Goal: Task Accomplishment & Management: Use online tool/utility

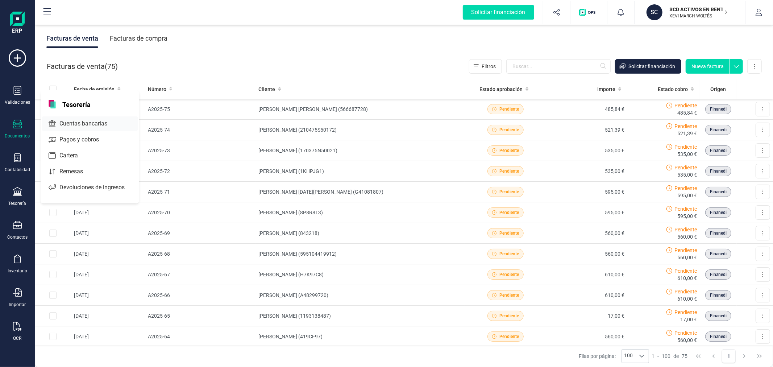
click at [96, 124] on span "Cuentas bancarias" at bounding box center [89, 123] width 64 height 9
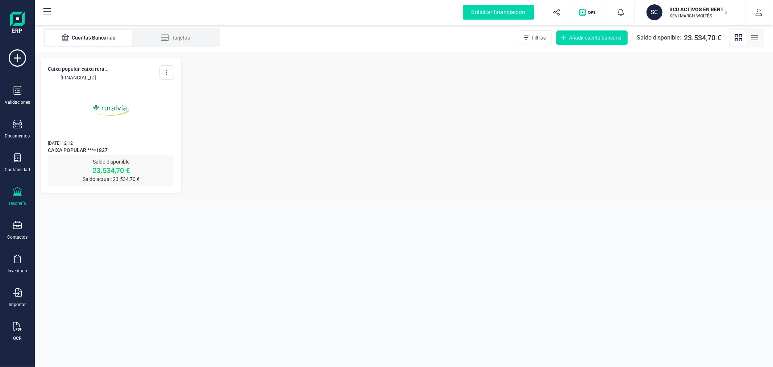
click at [109, 131] on img at bounding box center [110, 110] width 61 height 61
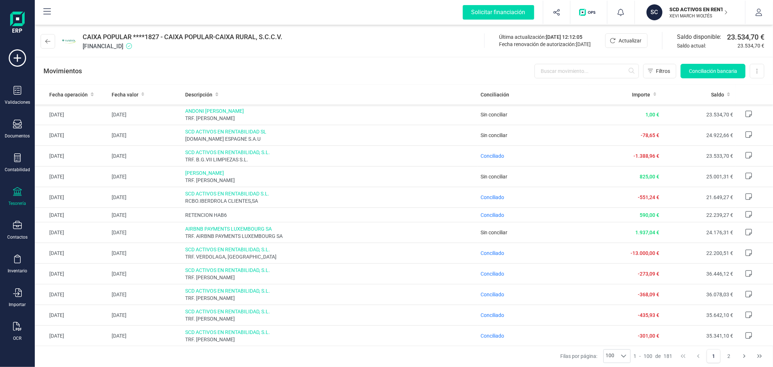
click at [669, 19] on div "SCD ACTIVOS EN RENTABILIDAD SL XEVI MARCH WOLTÉS" at bounding box center [694, 12] width 56 height 16
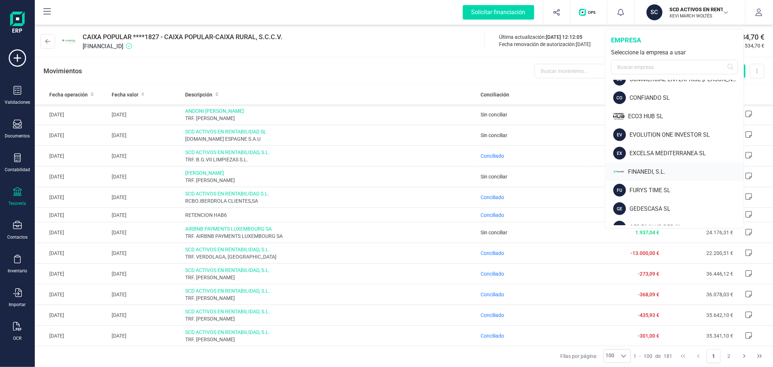
scroll to position [322, 0]
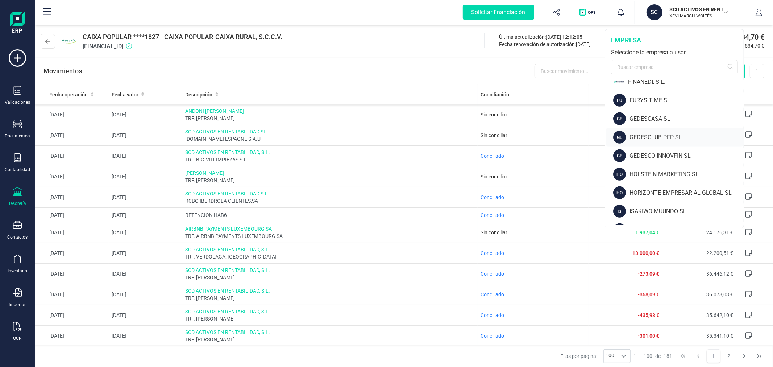
click at [656, 135] on div "GEDESCLUB PFP SL" at bounding box center [686, 137] width 114 height 9
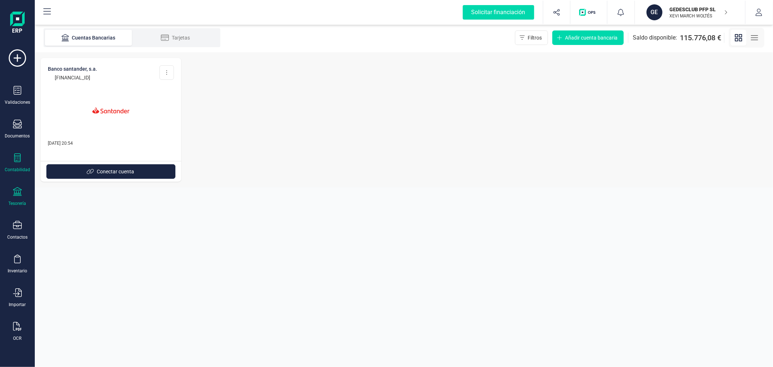
click at [15, 163] on div at bounding box center [17, 158] width 9 height 11
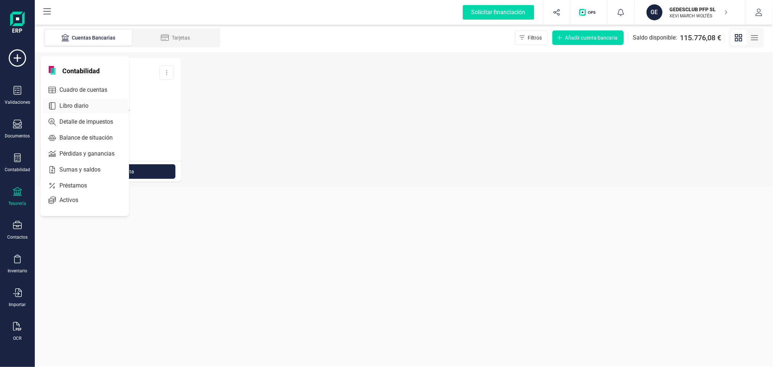
click at [74, 104] on span "Libro diario" at bounding box center [79, 105] width 45 height 9
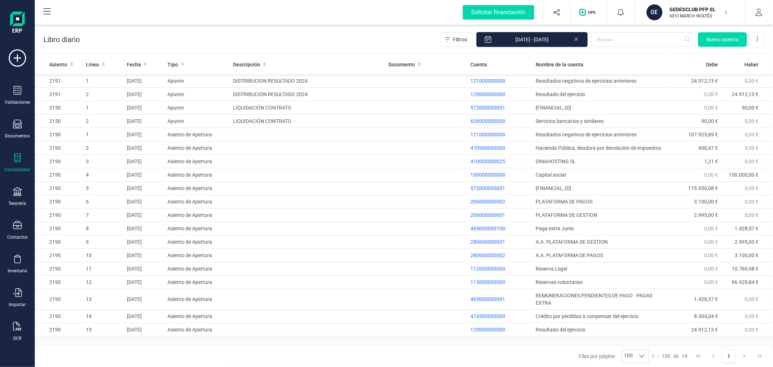
click at [553, 38] on input "[DATE] - [DATE]" at bounding box center [532, 39] width 112 height 15
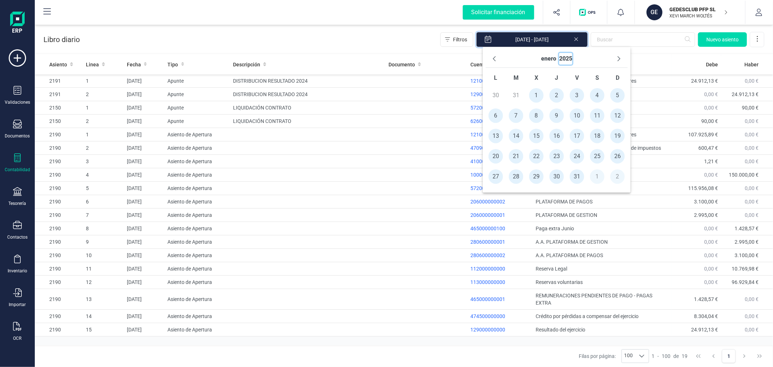
click at [565, 59] on button "2025" at bounding box center [565, 59] width 13 height 12
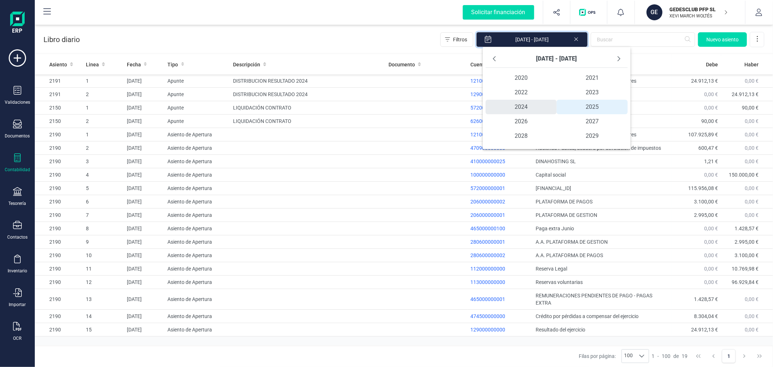
click at [515, 105] on span "2024" at bounding box center [520, 107] width 71 height 14
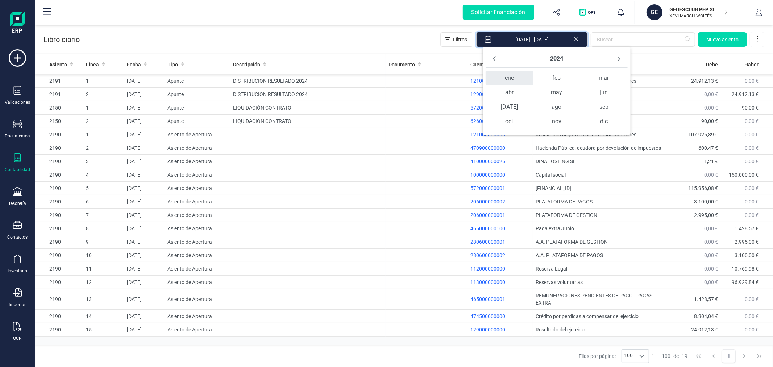
click at [515, 75] on span "ene" at bounding box center [508, 78] width 47 height 14
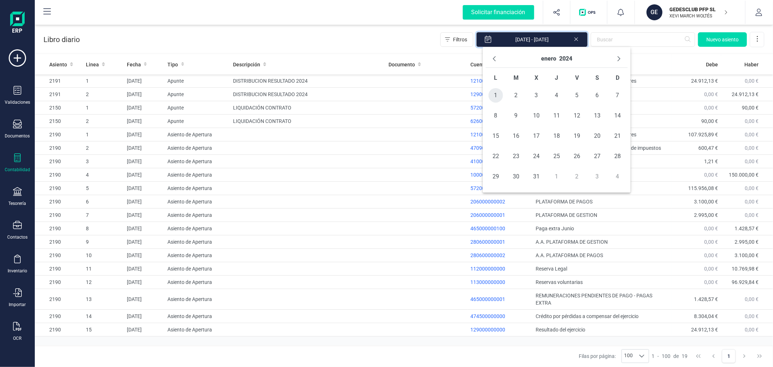
click at [496, 97] on span "1" at bounding box center [495, 95] width 14 height 14
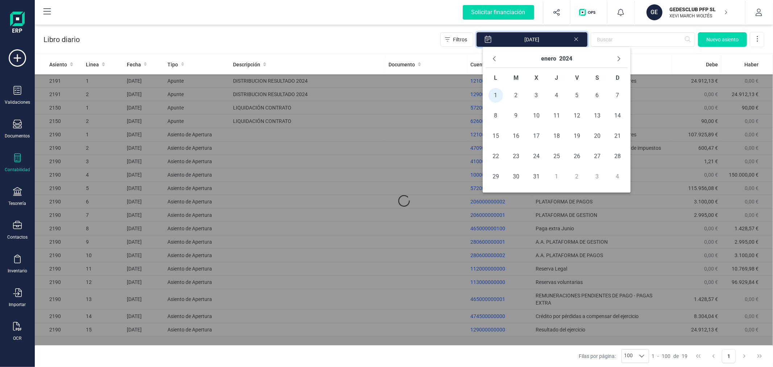
click at [551, 59] on button "enero" at bounding box center [548, 59] width 15 height 12
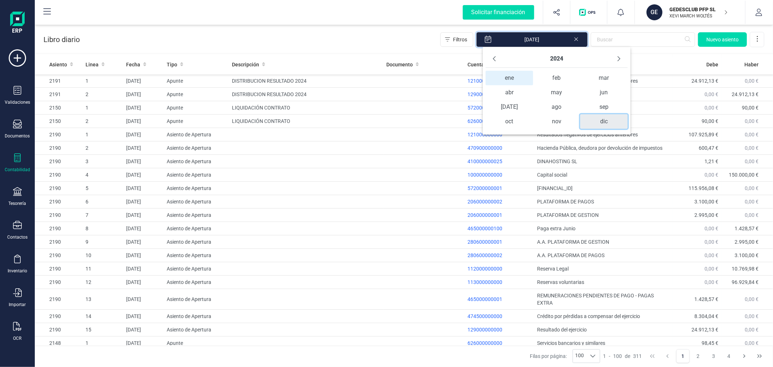
click at [605, 121] on span "dic" at bounding box center [603, 121] width 47 height 14
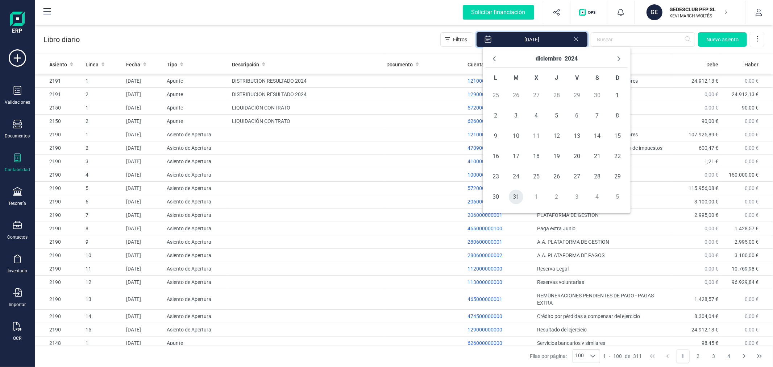
click at [512, 198] on span "31" at bounding box center [516, 196] width 14 height 14
type input "[DATE] - [DATE]"
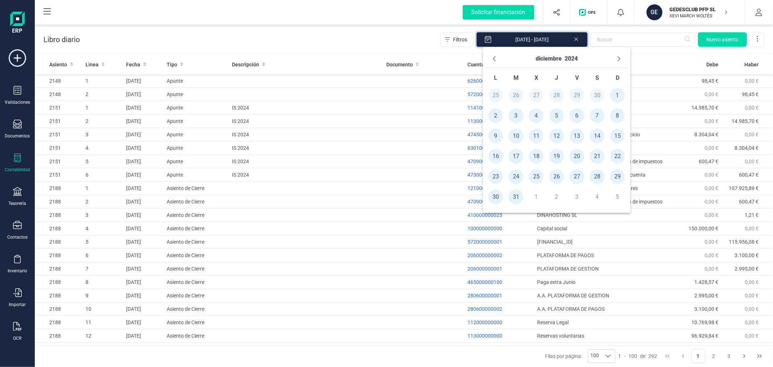
click at [301, 32] on div "Libro diario Filtros [DATE] - [DATE] [GEOGRAPHIC_DATA]" at bounding box center [404, 38] width 738 height 30
click at [133, 62] on span "Fecha" at bounding box center [133, 64] width 14 height 7
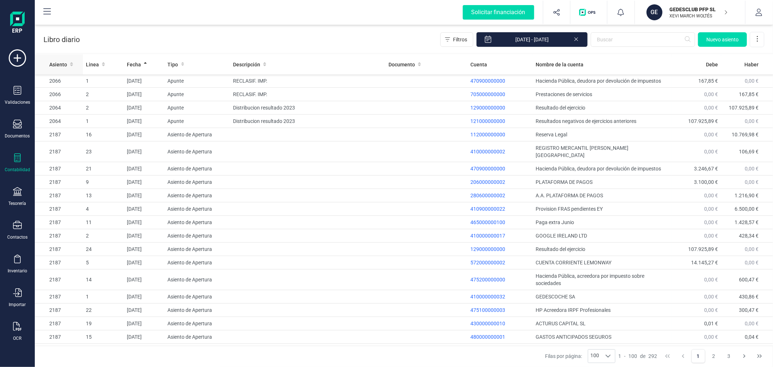
click at [62, 66] on span "Asiento" at bounding box center [58, 64] width 18 height 7
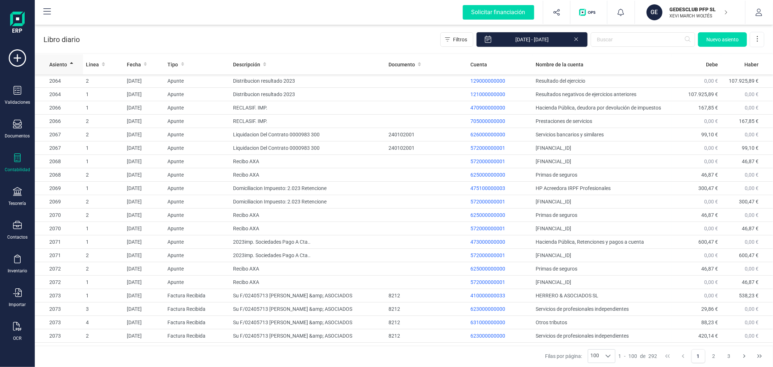
click at [62, 66] on span "Asiento" at bounding box center [58, 64] width 18 height 7
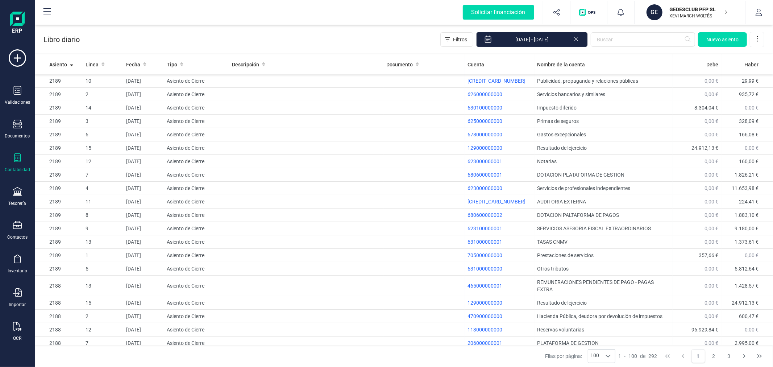
click at [687, 4] on div "GEDESCLUB PFP SL XEVI MARCH WOLTÉS" at bounding box center [694, 12] width 56 height 16
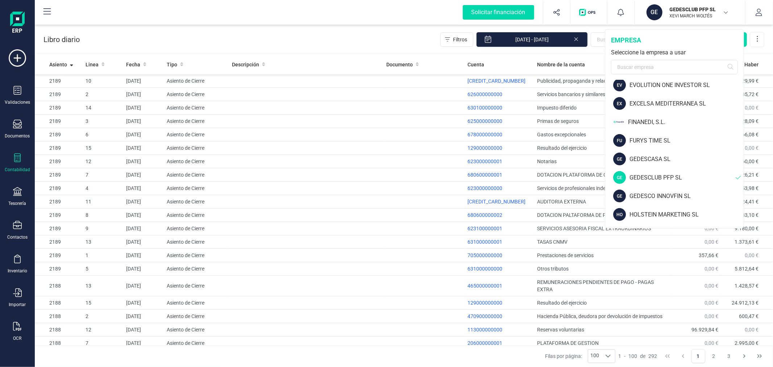
scroll to position [322, 0]
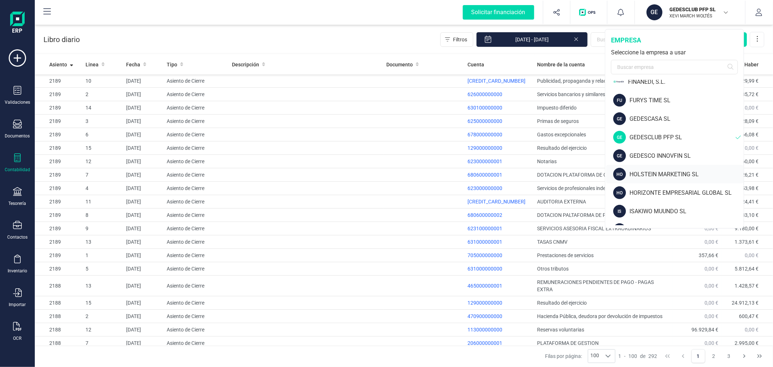
click at [654, 172] on div "HOLSTEIN MARKETING SL" at bounding box center [686, 174] width 114 height 9
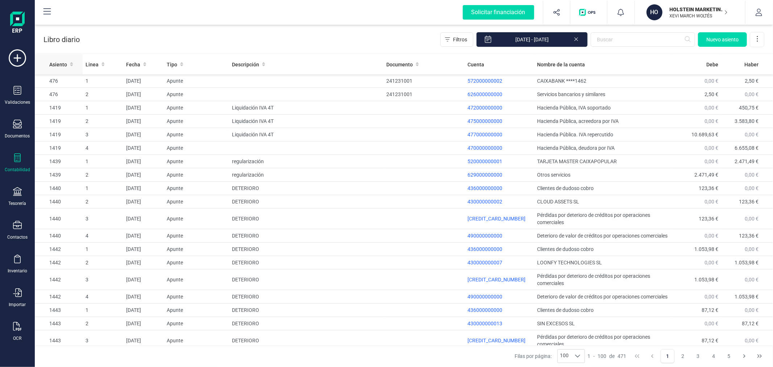
click at [55, 66] on span "Asiento" at bounding box center [58, 64] width 18 height 7
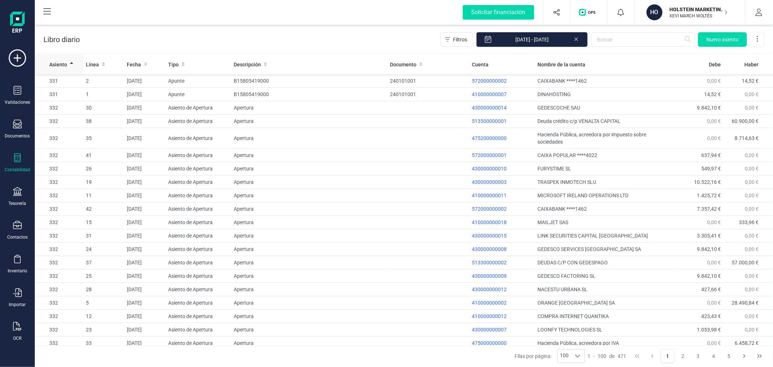
click at [55, 66] on span "Asiento" at bounding box center [58, 64] width 18 height 7
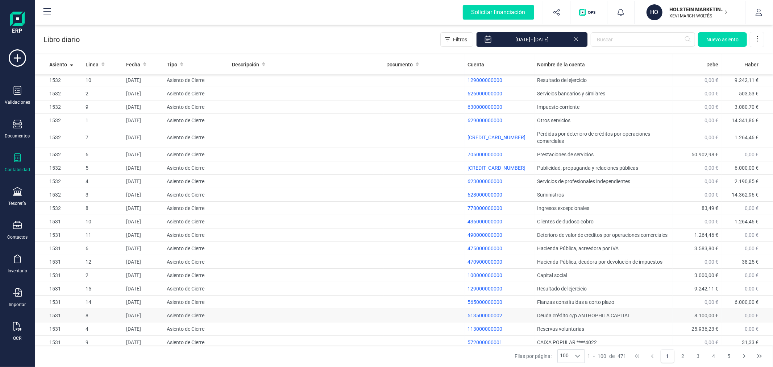
scroll to position [0, 0]
click at [669, 12] on p "HOLSTEIN MARKETING SL" at bounding box center [698, 9] width 58 height 7
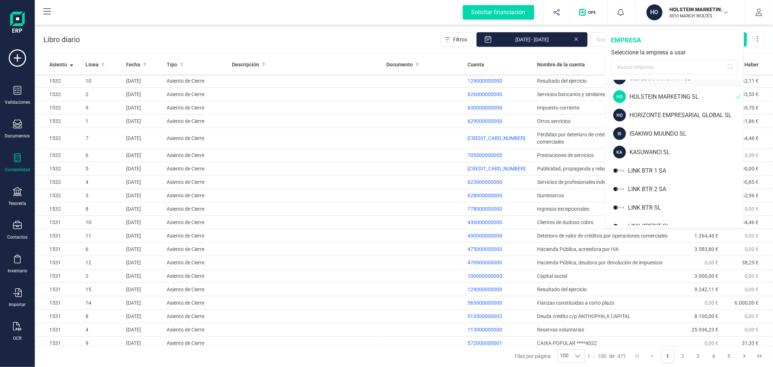
scroll to position [402, 0]
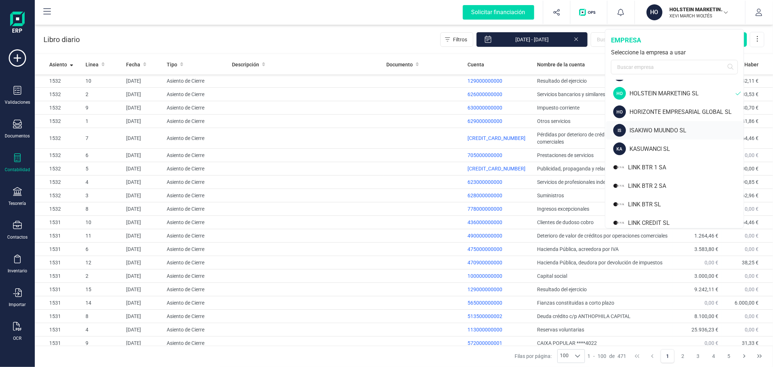
click at [656, 126] on div "ISAKIWO MUUNDO SL" at bounding box center [686, 130] width 114 height 9
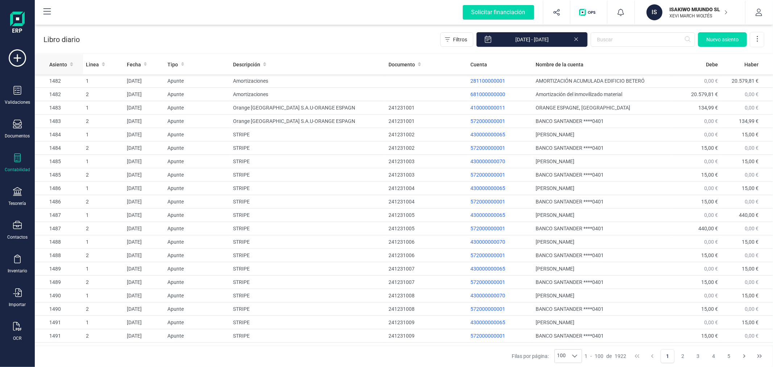
click at [54, 61] on span "Asiento" at bounding box center [58, 64] width 18 height 7
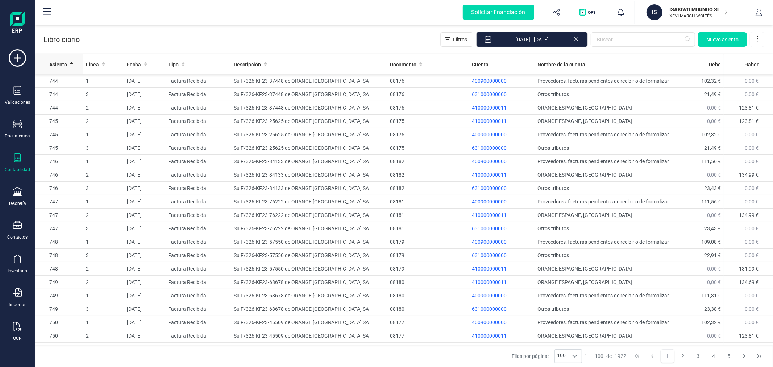
click at [54, 61] on span "Asiento" at bounding box center [58, 64] width 18 height 7
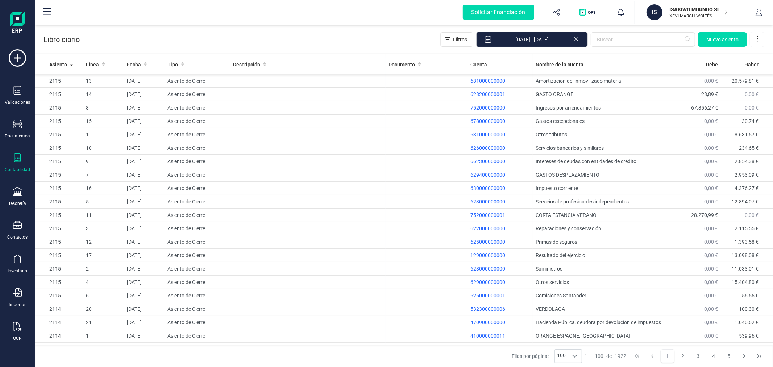
click at [698, 9] on p "ISAKIWO MUUNDO SL" at bounding box center [698, 9] width 58 height 7
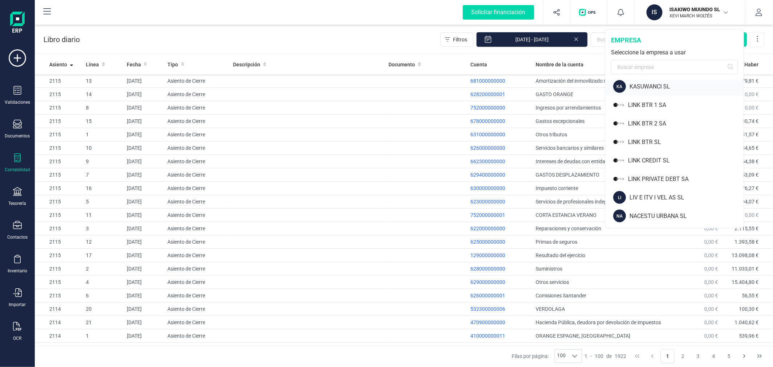
scroll to position [483, 0]
click at [670, 176] on div "LIV E ITV I VEL AS SL" at bounding box center [686, 179] width 114 height 9
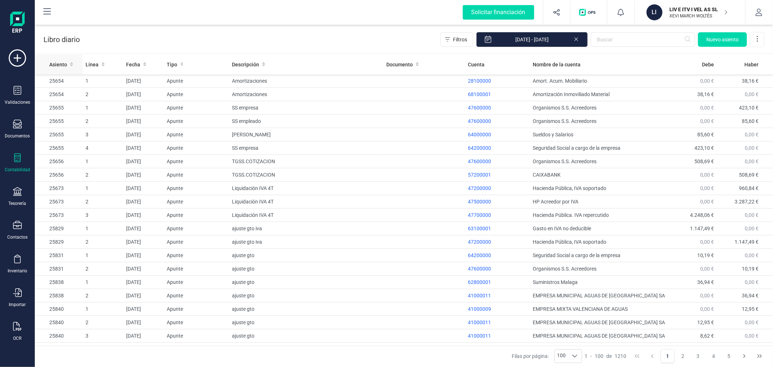
click at [54, 66] on span "Asiento" at bounding box center [58, 64] width 18 height 7
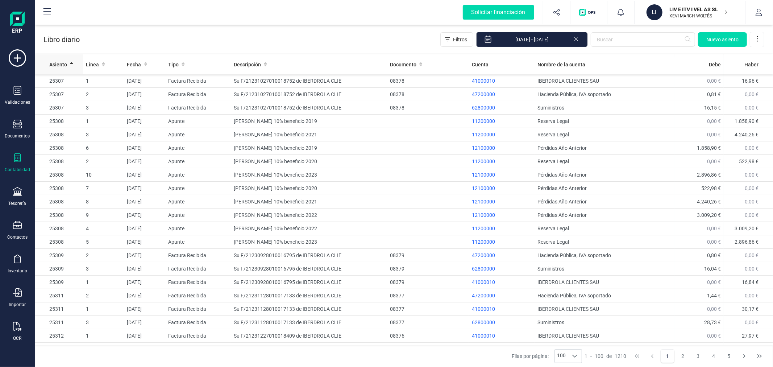
click at [54, 66] on span "Asiento" at bounding box center [58, 64] width 18 height 7
